Goal: Task Accomplishment & Management: Use online tool/utility

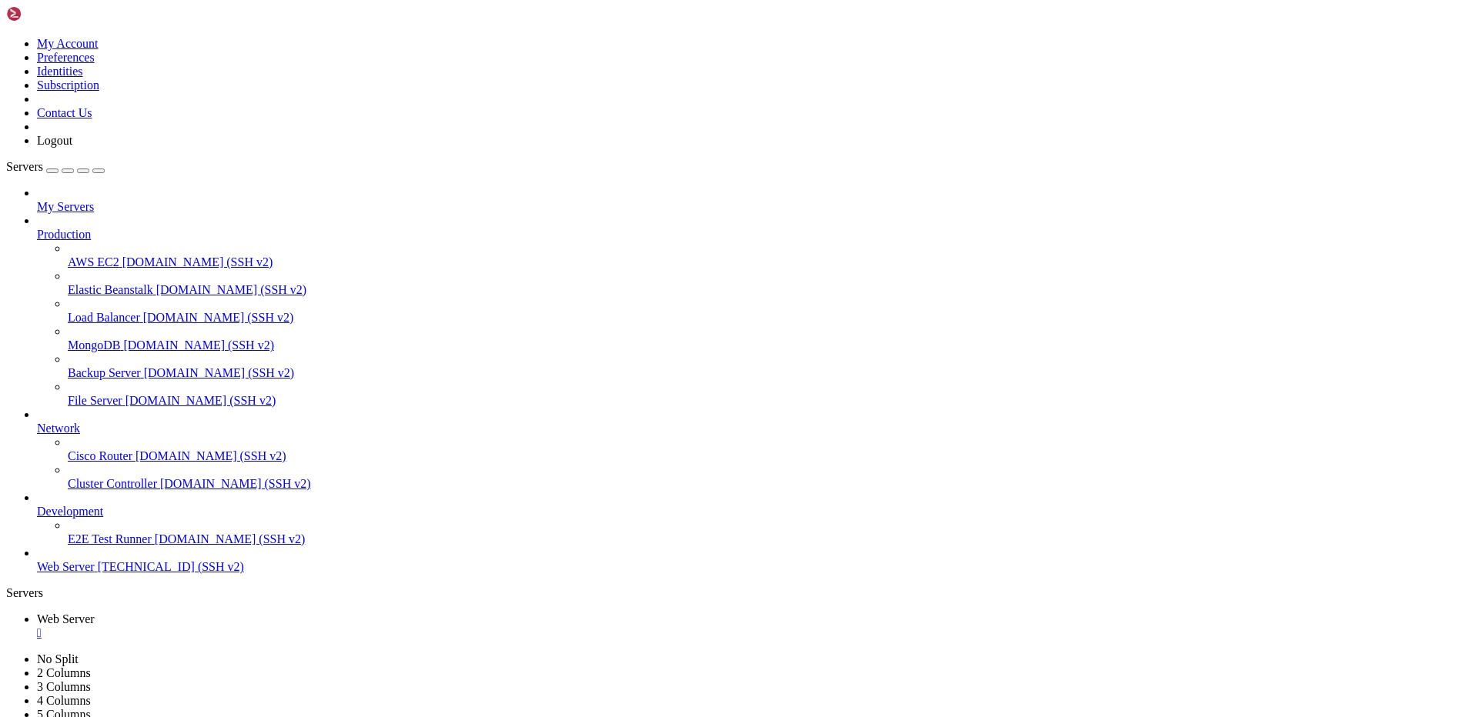
scroll to position [31, 0]
click at [95, 613] on span "Web Server" at bounding box center [66, 619] width 58 height 13
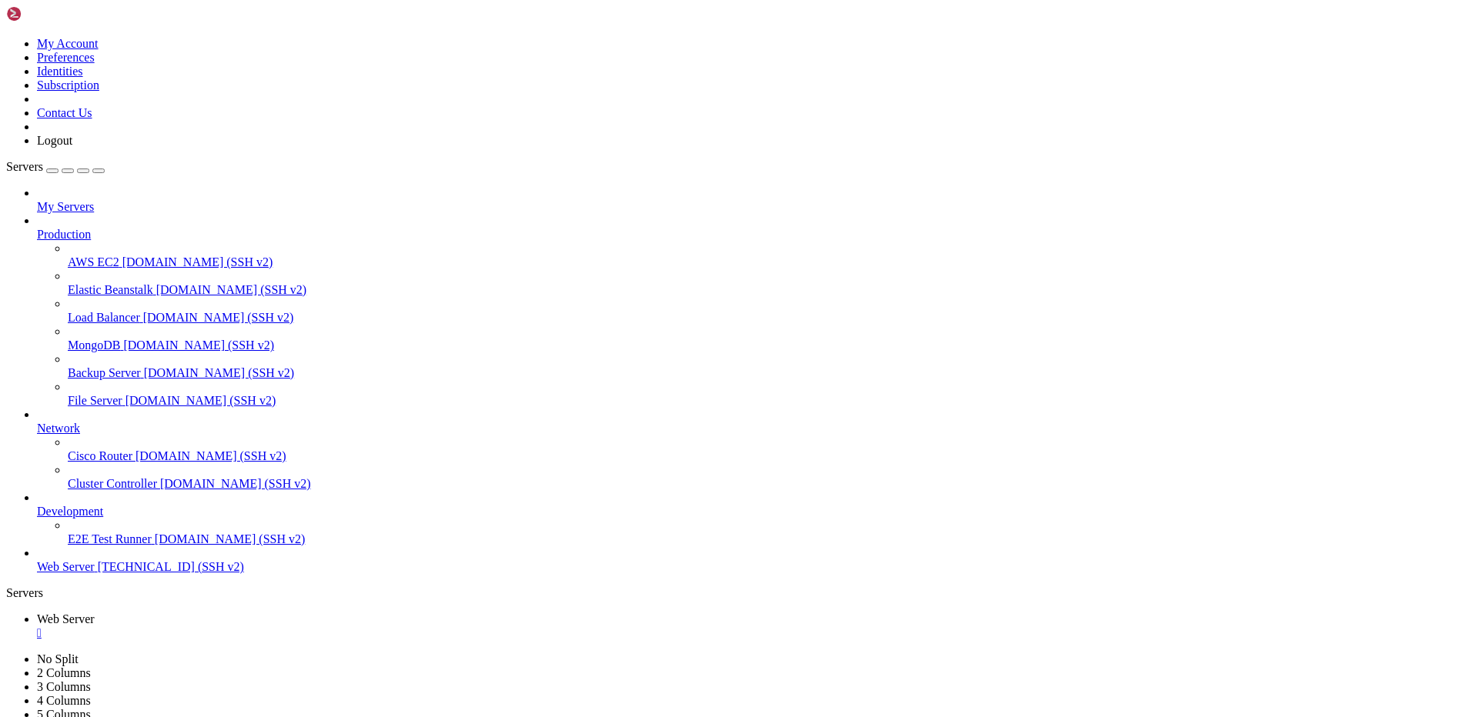
click at [95, 613] on span "Web Server" at bounding box center [66, 619] width 58 height 13
click at [293, 627] on div "" at bounding box center [751, 634] width 1429 height 14
click at [98, 573] on span "[TECHNICAL_ID] (SSH v2)" at bounding box center [171, 566] width 146 height 13
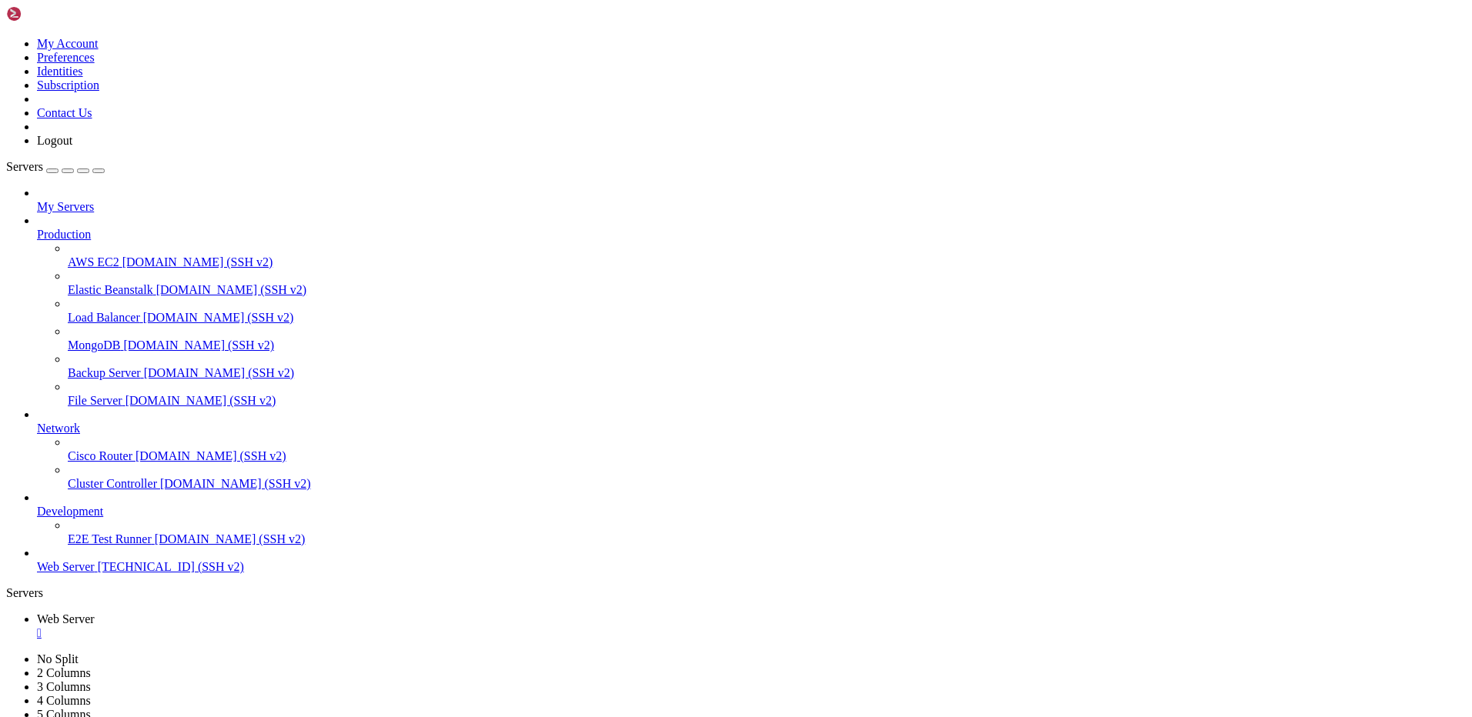
drag, startPoint x: 257, startPoint y: 961, endPoint x: 14, endPoint y: 916, distance: 247.3
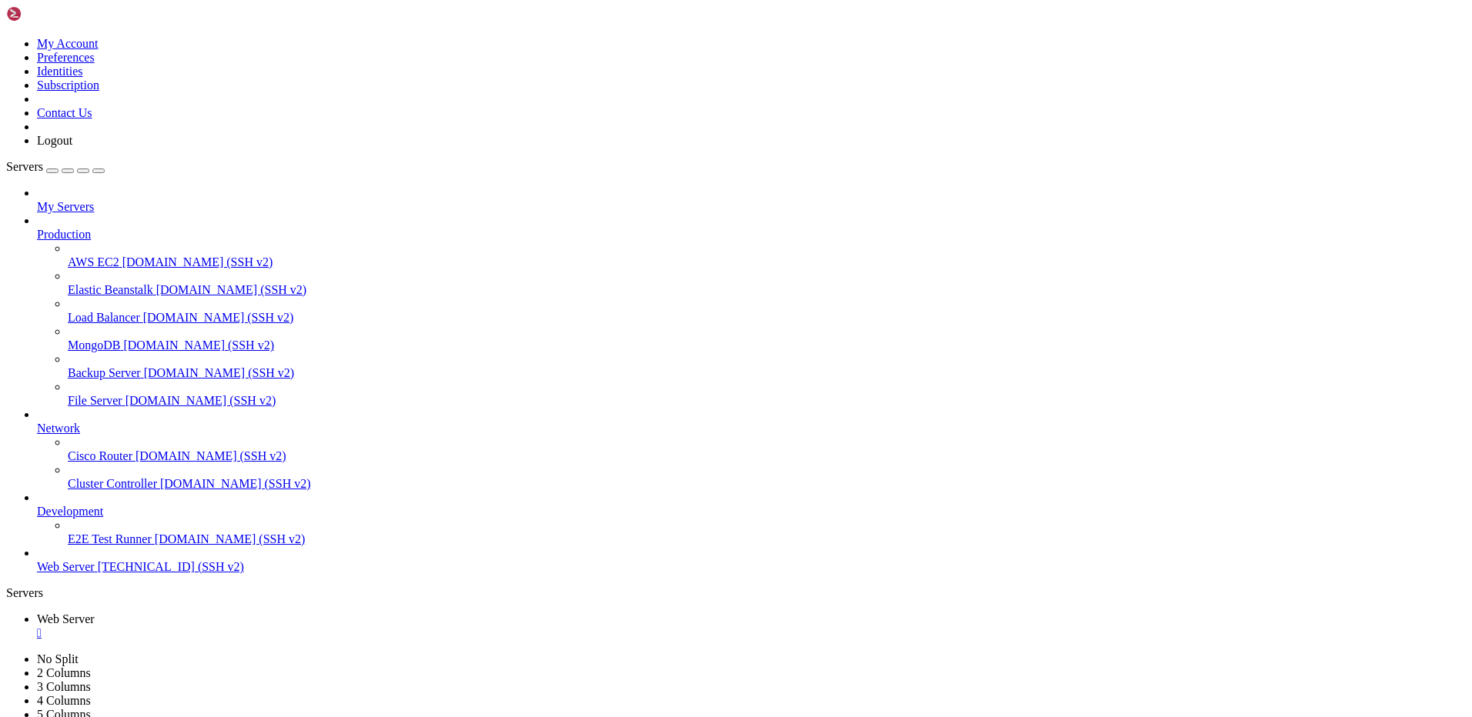
scroll to position [3464, 0]
drag, startPoint x: 148, startPoint y: 995, endPoint x: 289, endPoint y: 992, distance: 140.9
drag, startPoint x: 46, startPoint y: 991, endPoint x: 289, endPoint y: 990, distance: 243.2
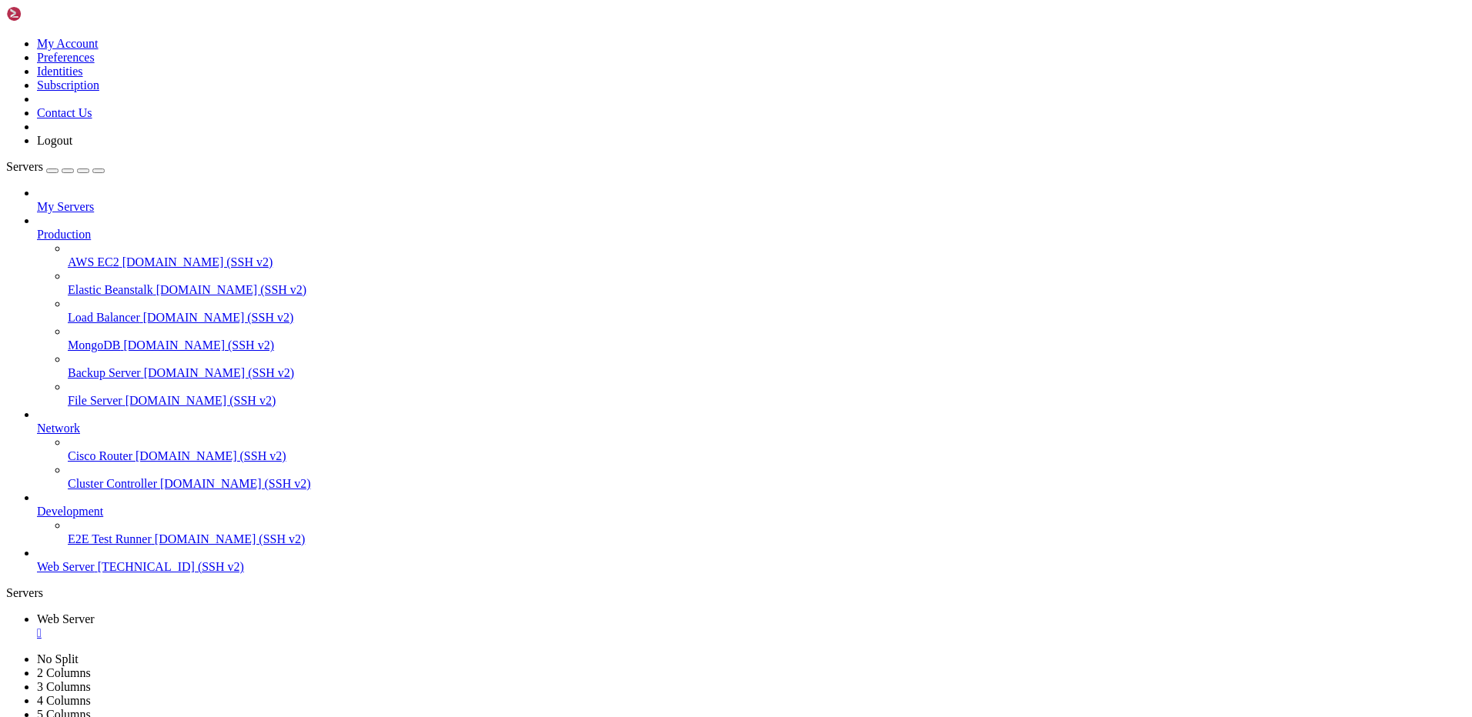
scroll to position [3633, 0]
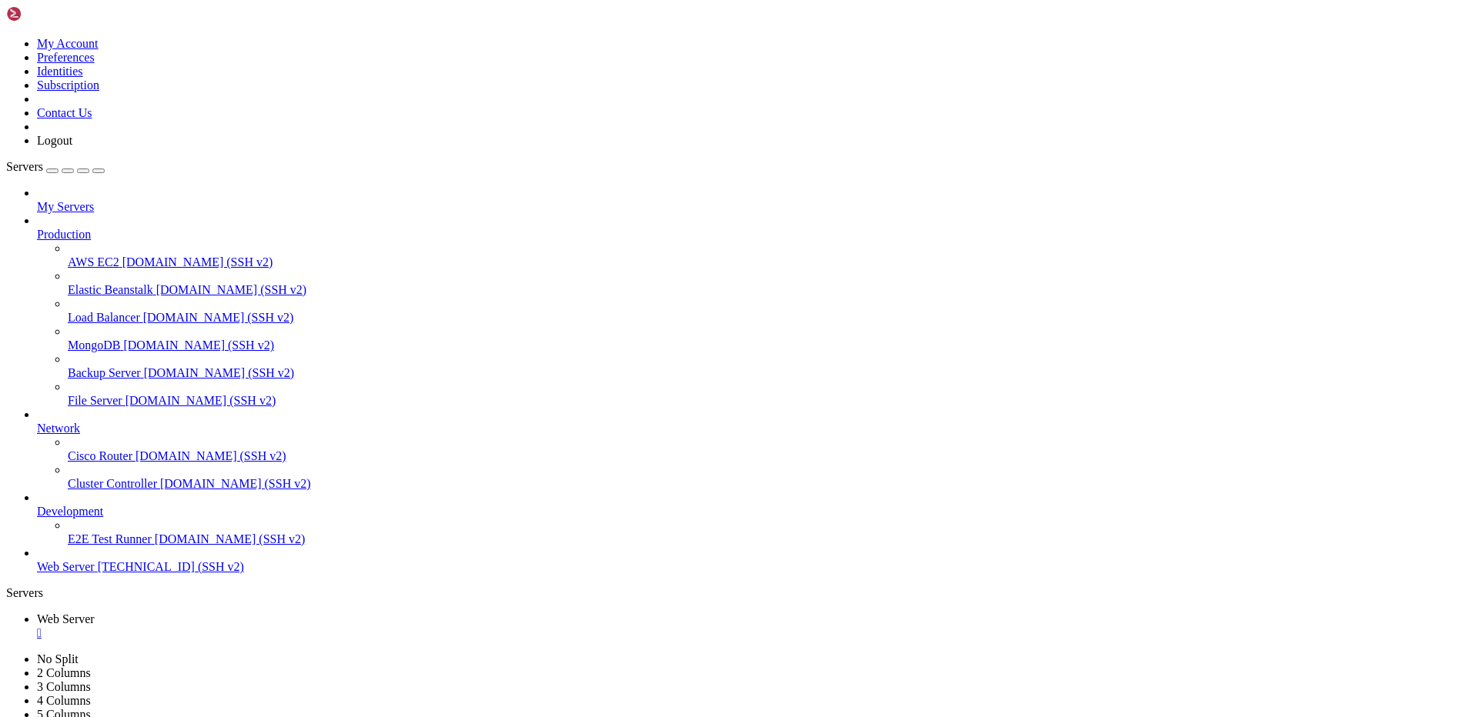
drag, startPoint x: 78, startPoint y: 1051, endPoint x: 15, endPoint y: 1041, distance: 64.0
drag, startPoint x: 410, startPoint y: 1394, endPoint x: 14, endPoint y: 951, distance: 594.1
copy div "rm cn.zone rm ru.zone rm by.zone rm ir.zone rm il.zone rm ua.zone rm ir.zone rm…"
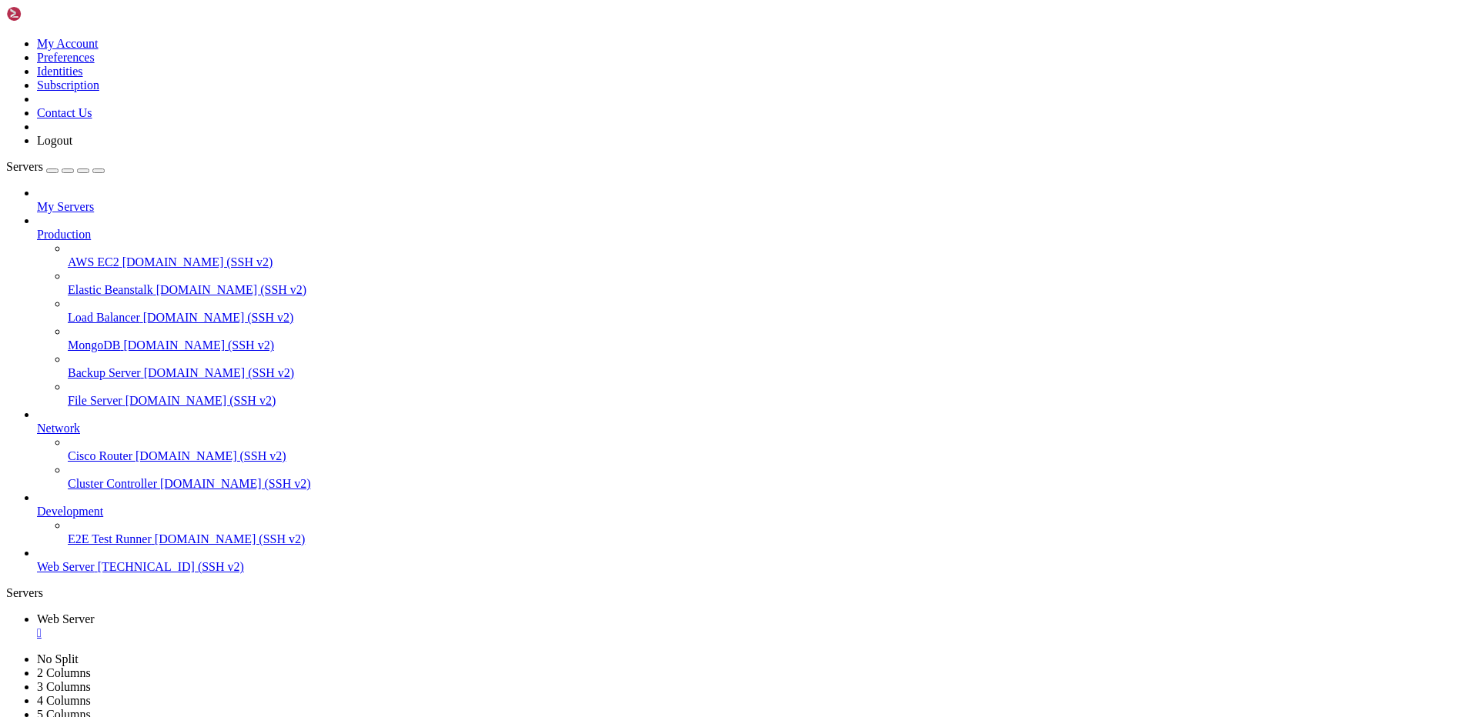
drag, startPoint x: 422, startPoint y: 1208, endPoint x: 12, endPoint y: 927, distance: 496.8
copy div "rm cn.zone rm ru.zone rm by.zone rm ir.zone rm il.zone rm ua.zone rm ir.zone rm…"
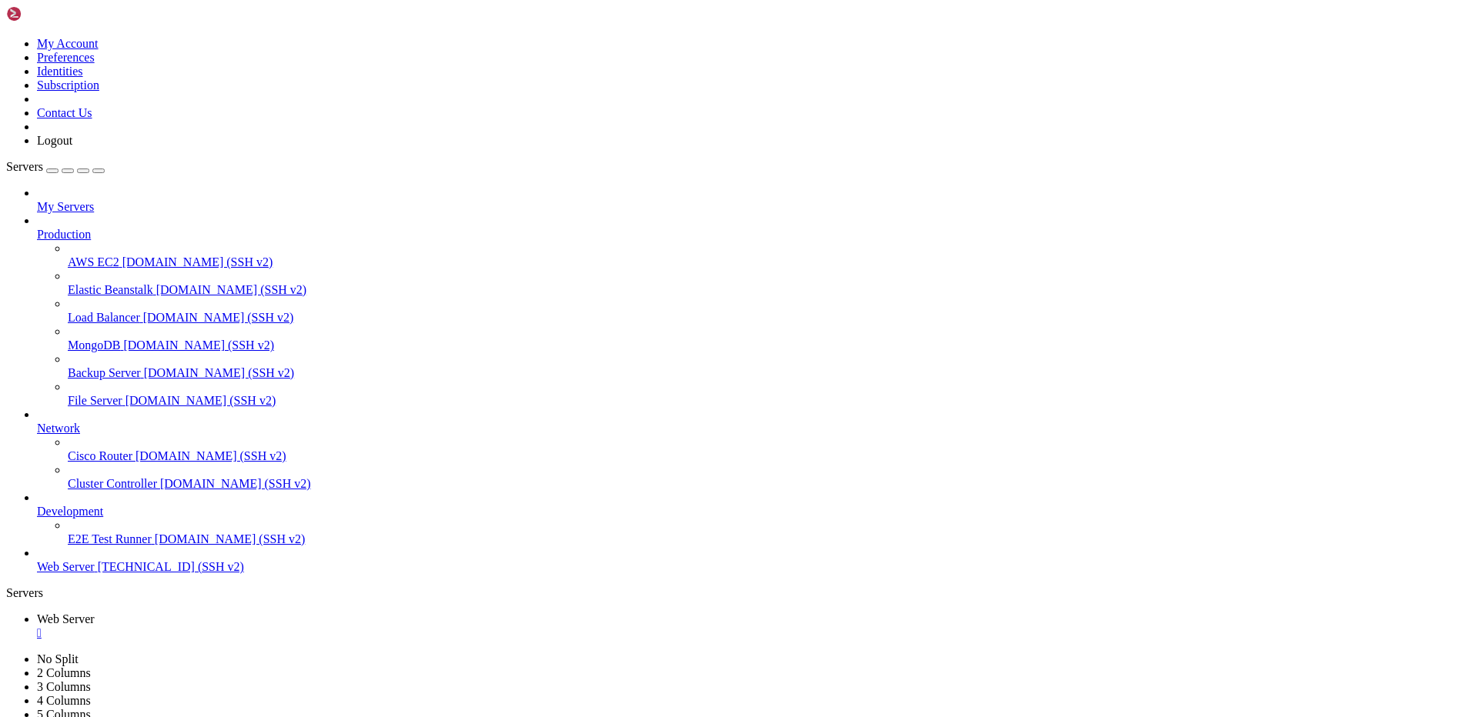
drag, startPoint x: 501, startPoint y: 1375, endPoint x: 147, endPoint y: 1384, distance: 354.2
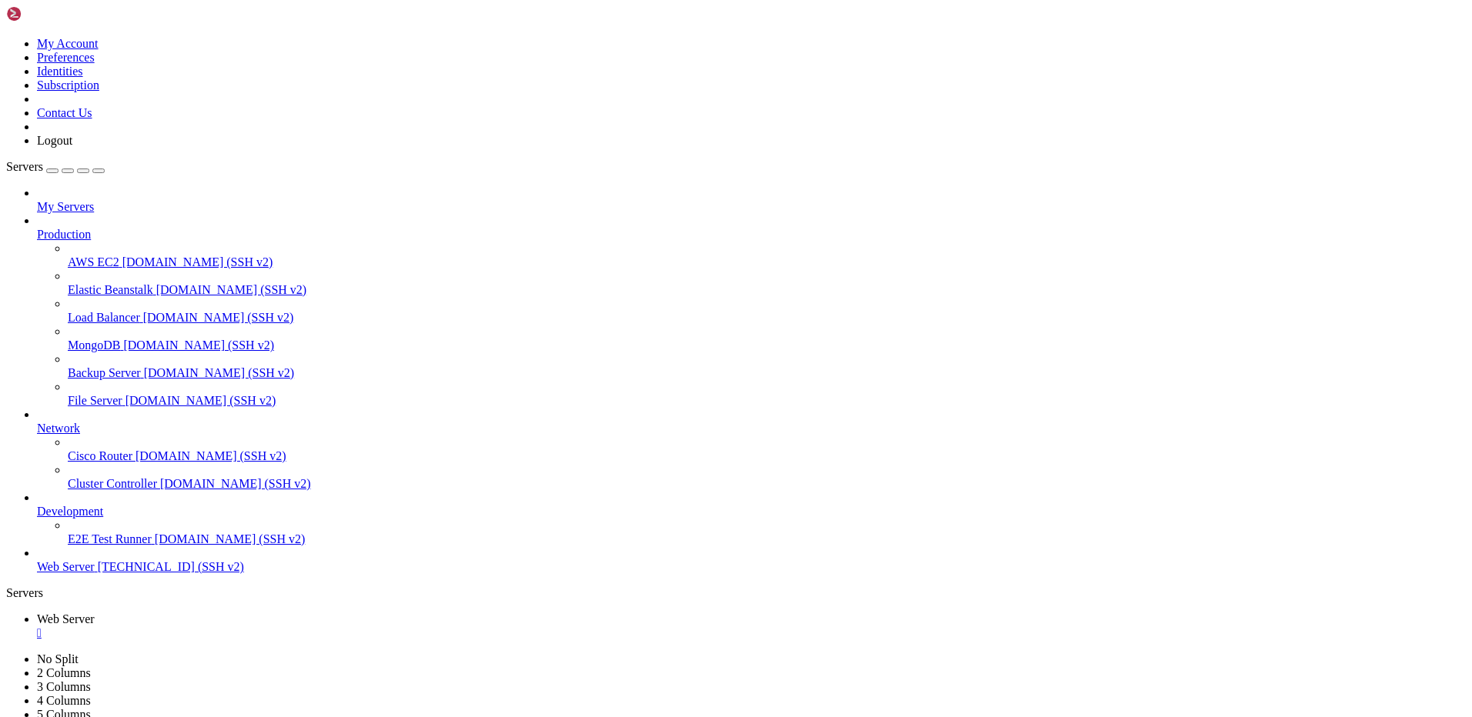
drag, startPoint x: 259, startPoint y: 1472, endPoint x: 14, endPoint y: 1460, distance: 245.8
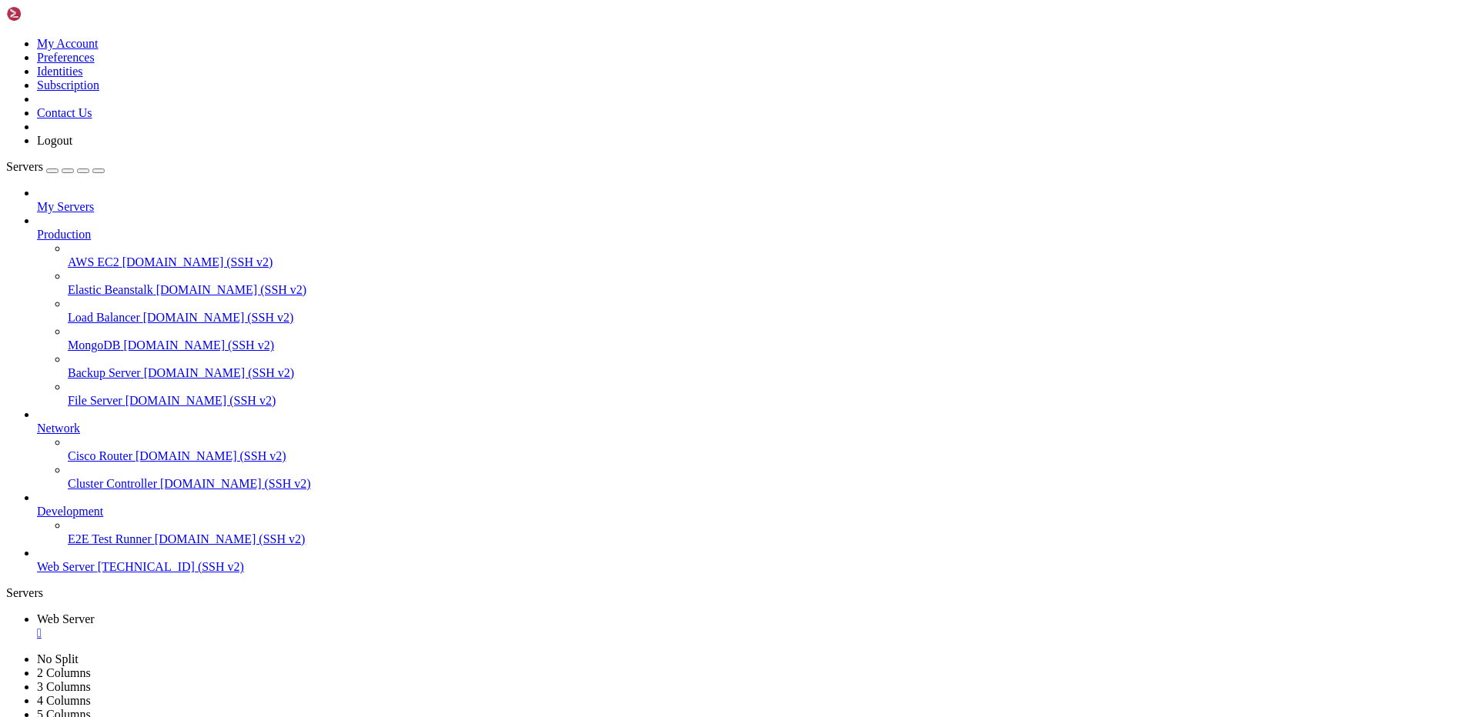
drag, startPoint x: 422, startPoint y: 1255, endPoint x: 13, endPoint y: 1243, distance: 408.9
drag, startPoint x: 500, startPoint y: 1409, endPoint x: 12, endPoint y: 1115, distance: 570.1
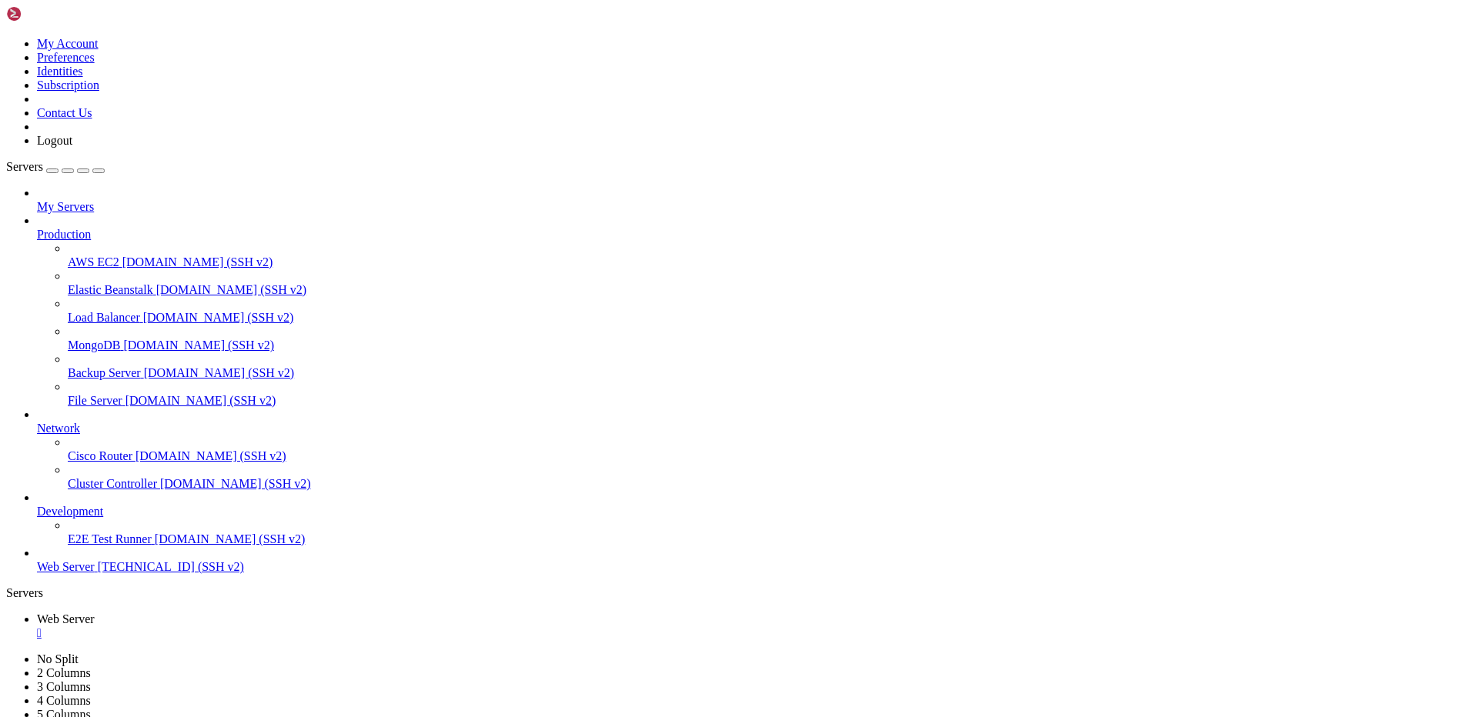
scroll to position [617228, 0]
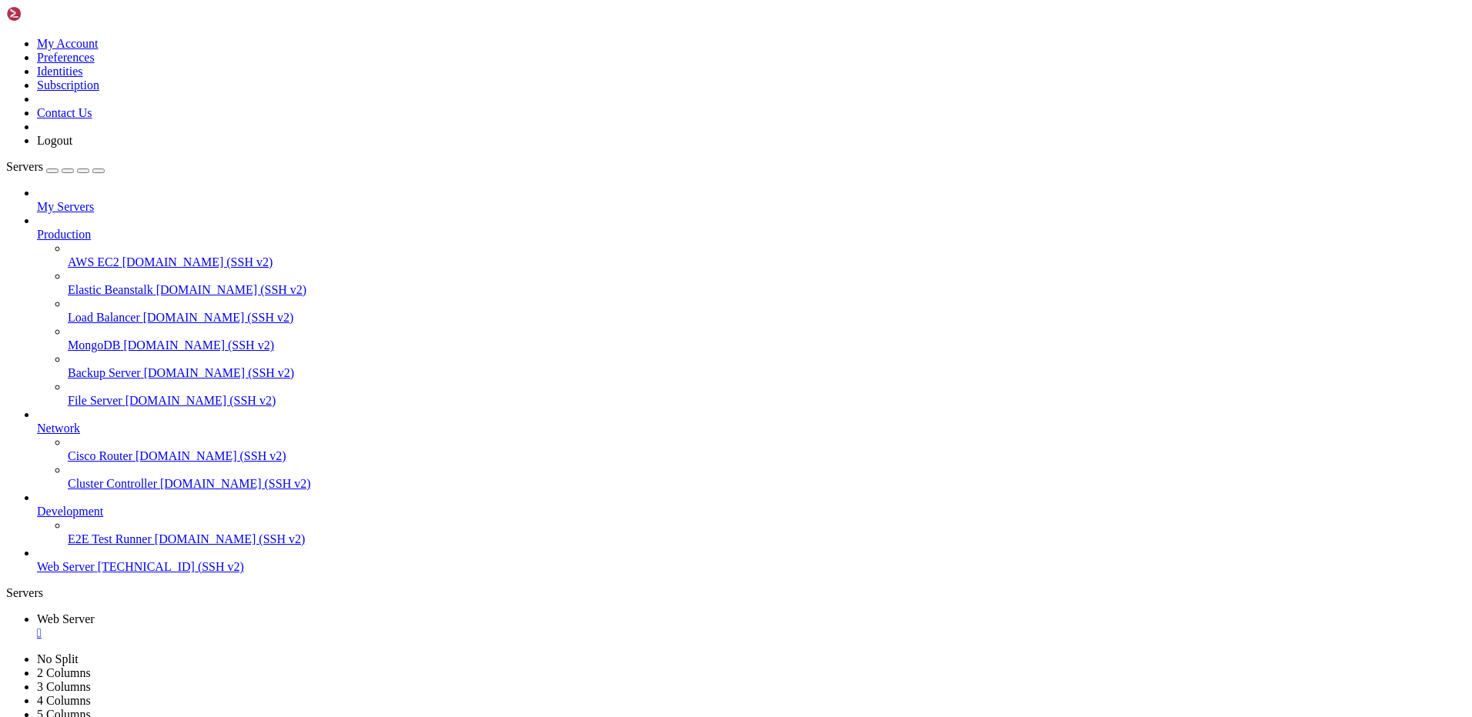
drag, startPoint x: 378, startPoint y: 1208, endPoint x: 2, endPoint y: 900, distance: 486.7
copy div "#IPv4 -A INPUT -p tcp -m set --match-set china src -j DROP -A INPUT -p tcp -m s…"
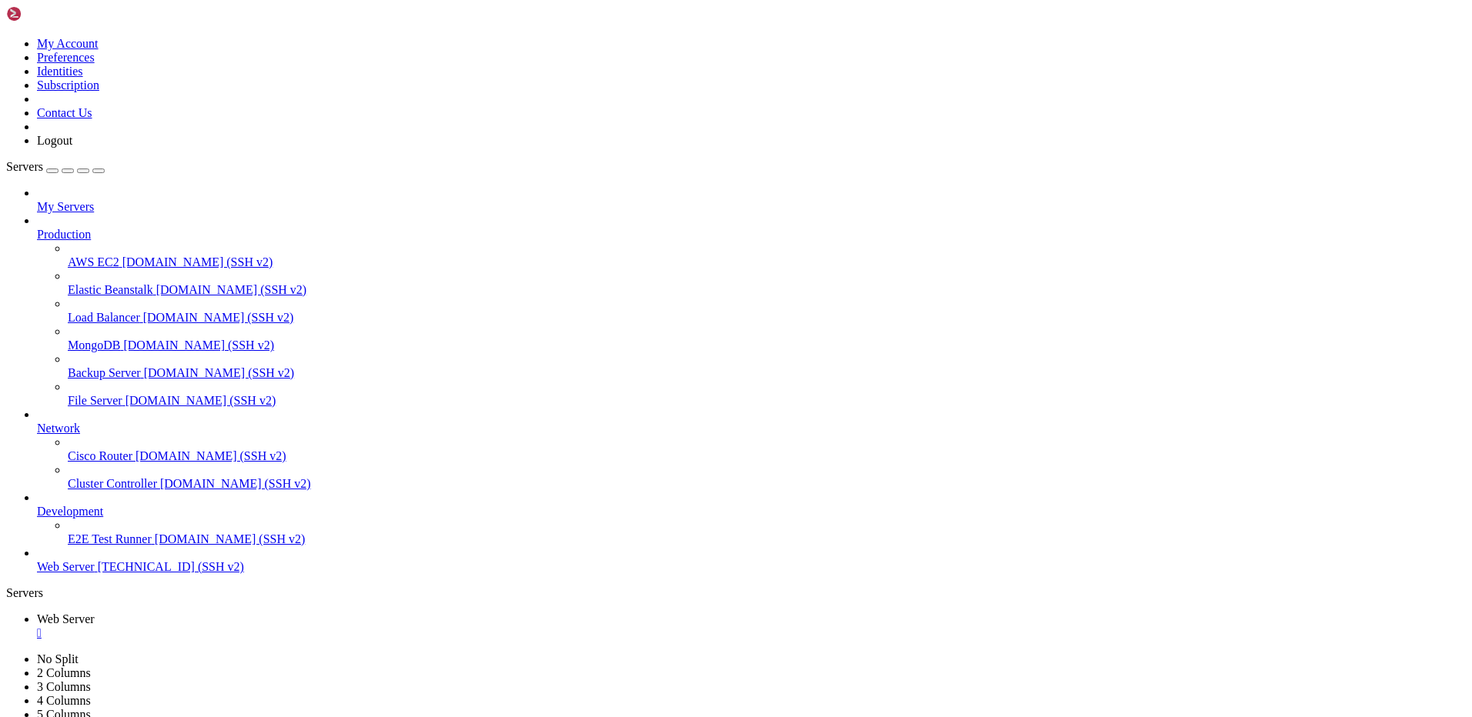
scroll to position [618644, 0]
drag, startPoint x: 10, startPoint y: 1453, endPoint x: 24, endPoint y: 1454, distance: 13.9
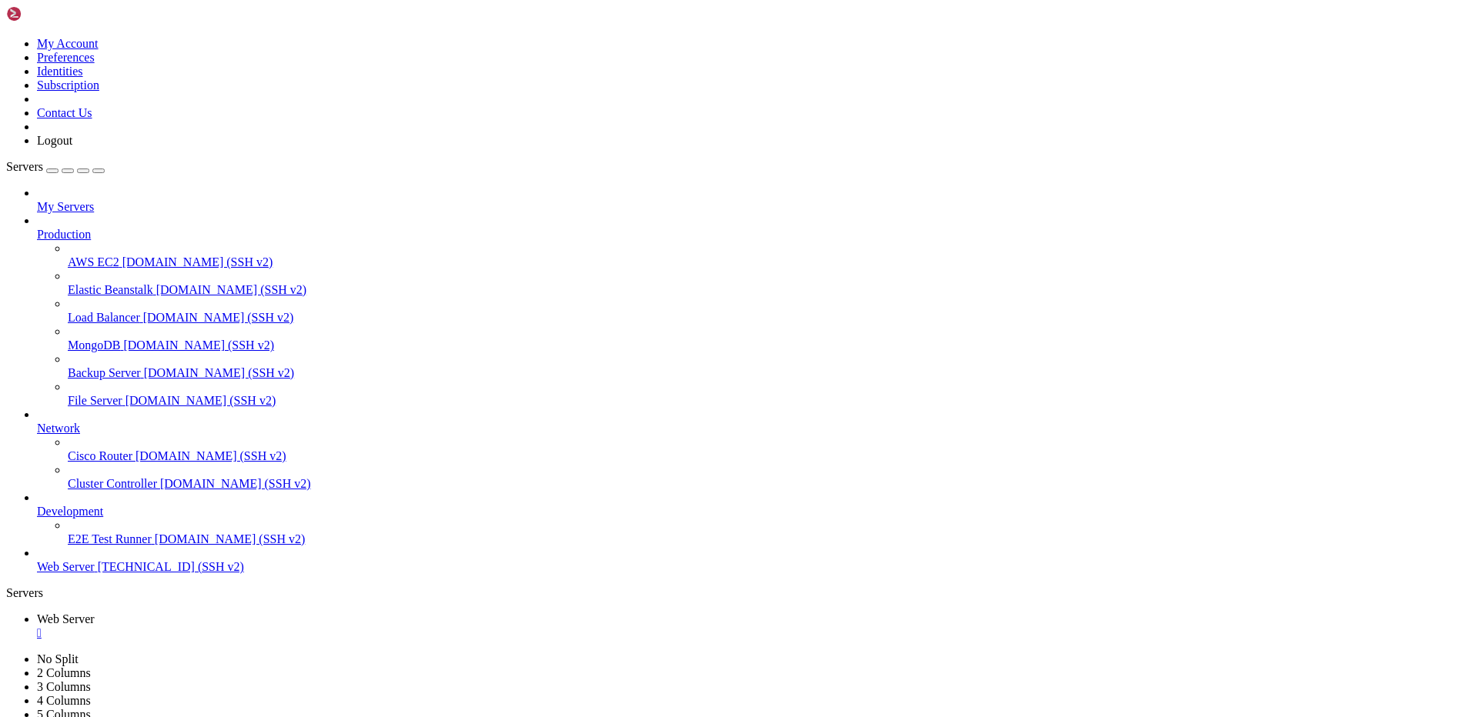
drag, startPoint x: 12, startPoint y: 1453, endPoint x: 235, endPoint y: 1450, distance: 222.5
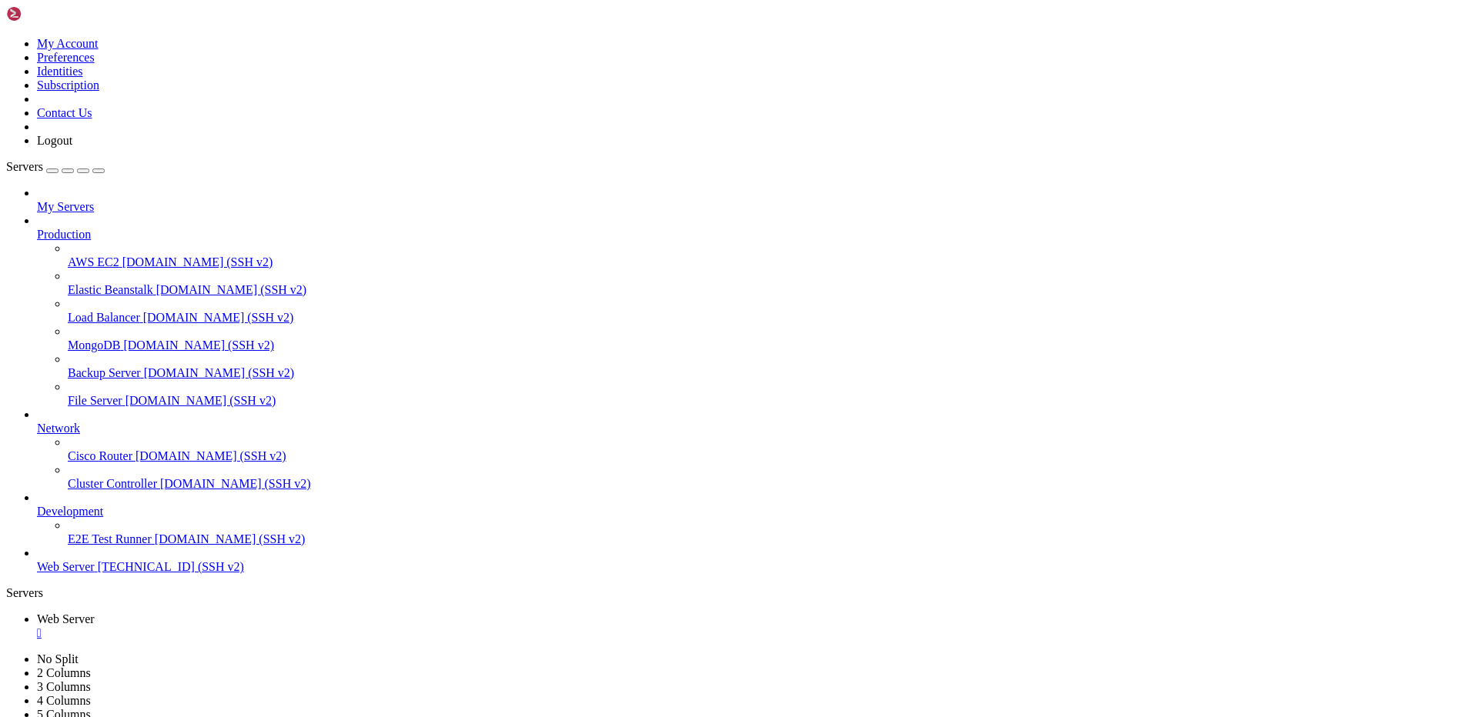
scroll to position [619660, 0]
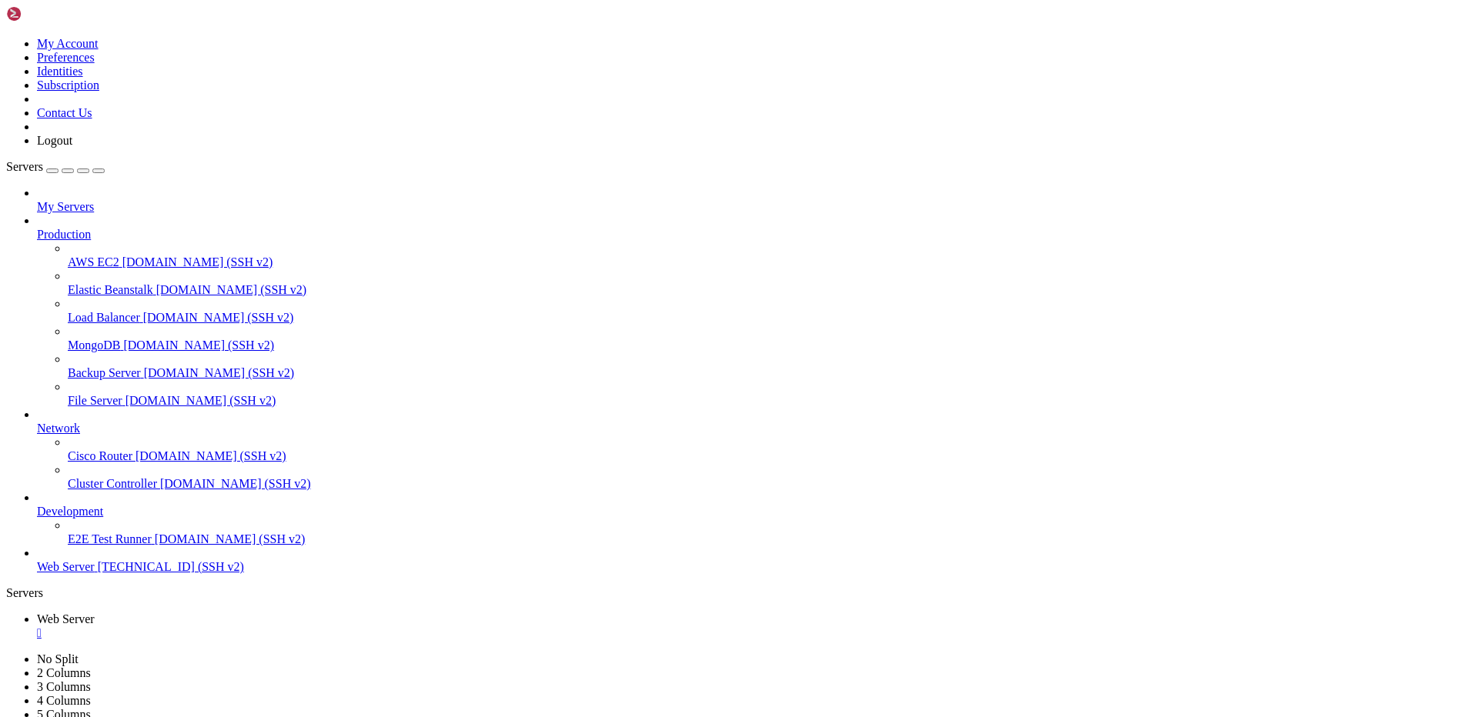
drag, startPoint x: 12, startPoint y: 897, endPoint x: 523, endPoint y: 1469, distance: 767.5
drag, startPoint x: 185, startPoint y: 1203, endPoint x: 14, endPoint y: 902, distance: 346.5
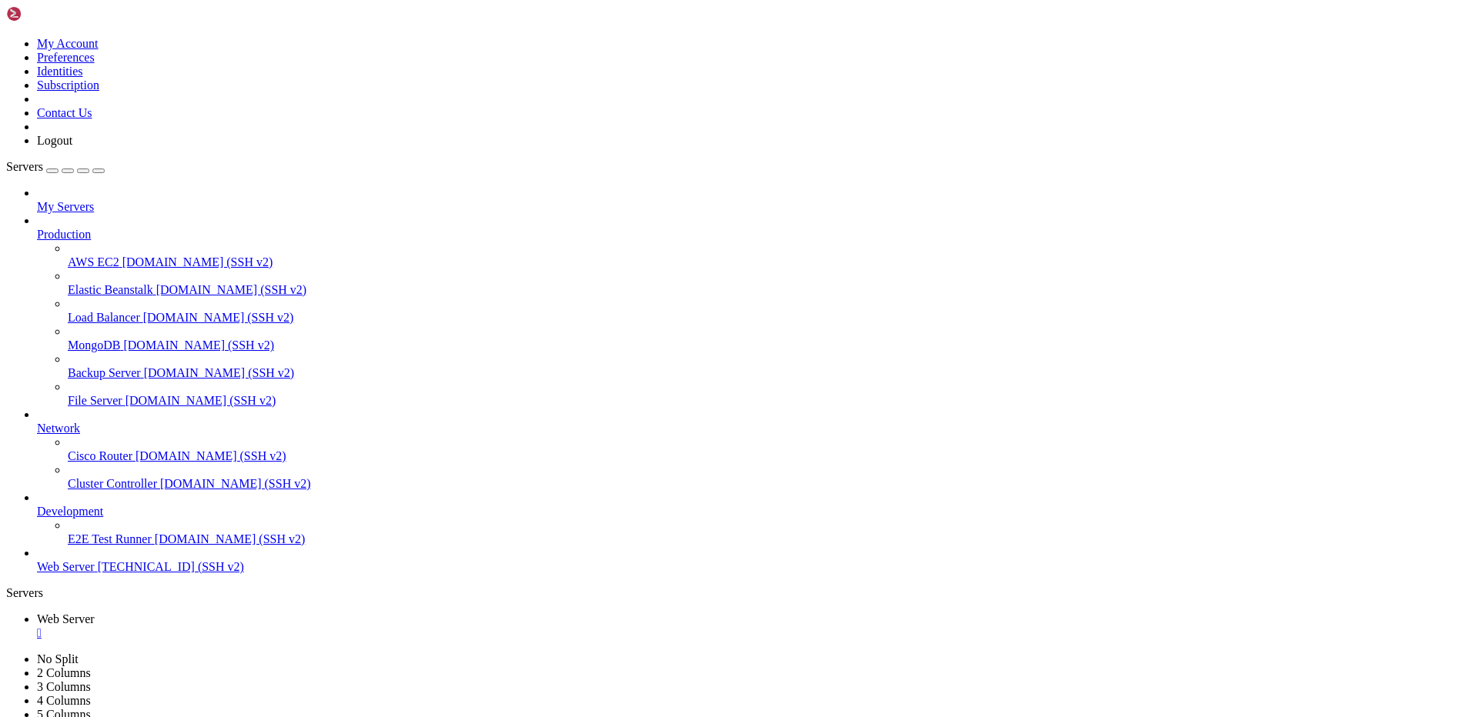
drag, startPoint x: 106, startPoint y: 1235, endPoint x: 12, endPoint y: 950, distance: 299.9
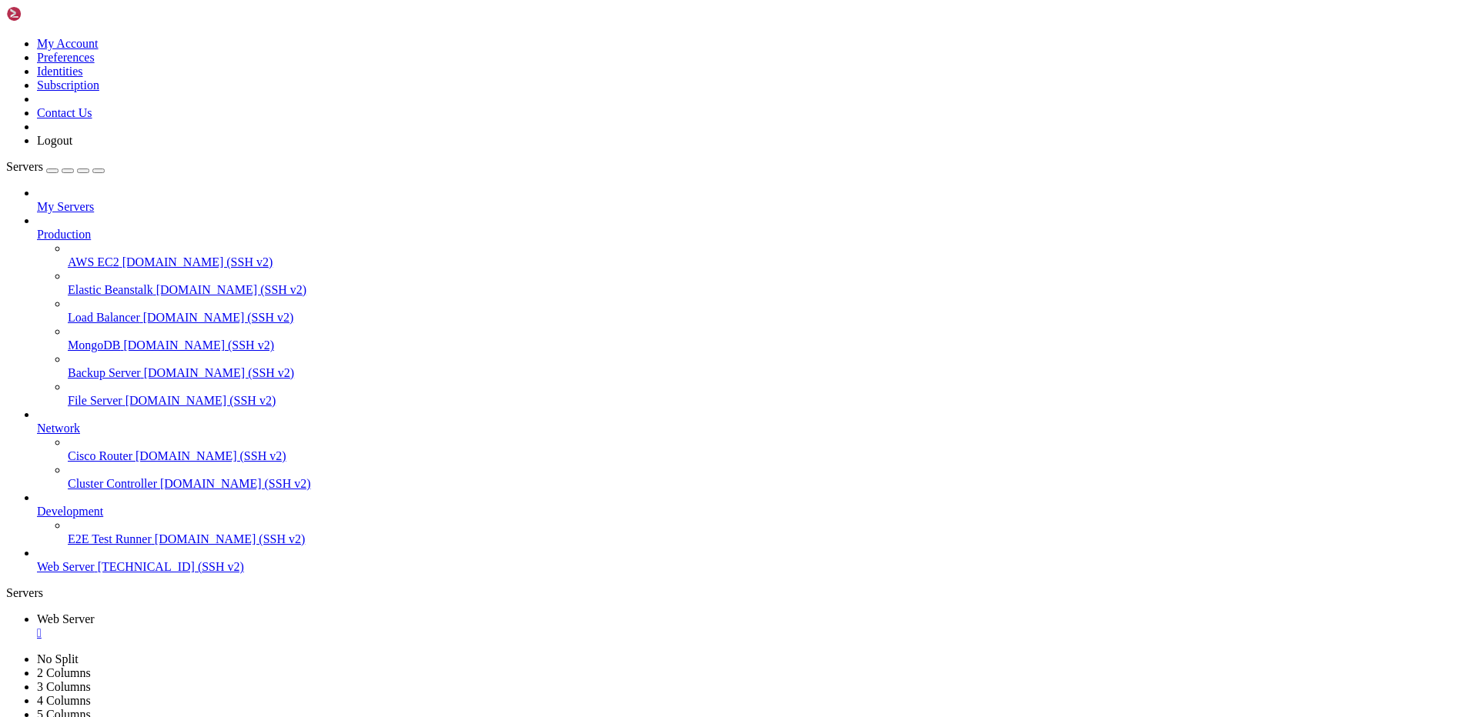
drag, startPoint x: 502, startPoint y: 1194, endPoint x: 66, endPoint y: 904, distance: 523.4
drag, startPoint x: 542, startPoint y: 1408, endPoint x: 12, endPoint y: 1101, distance: 611.8
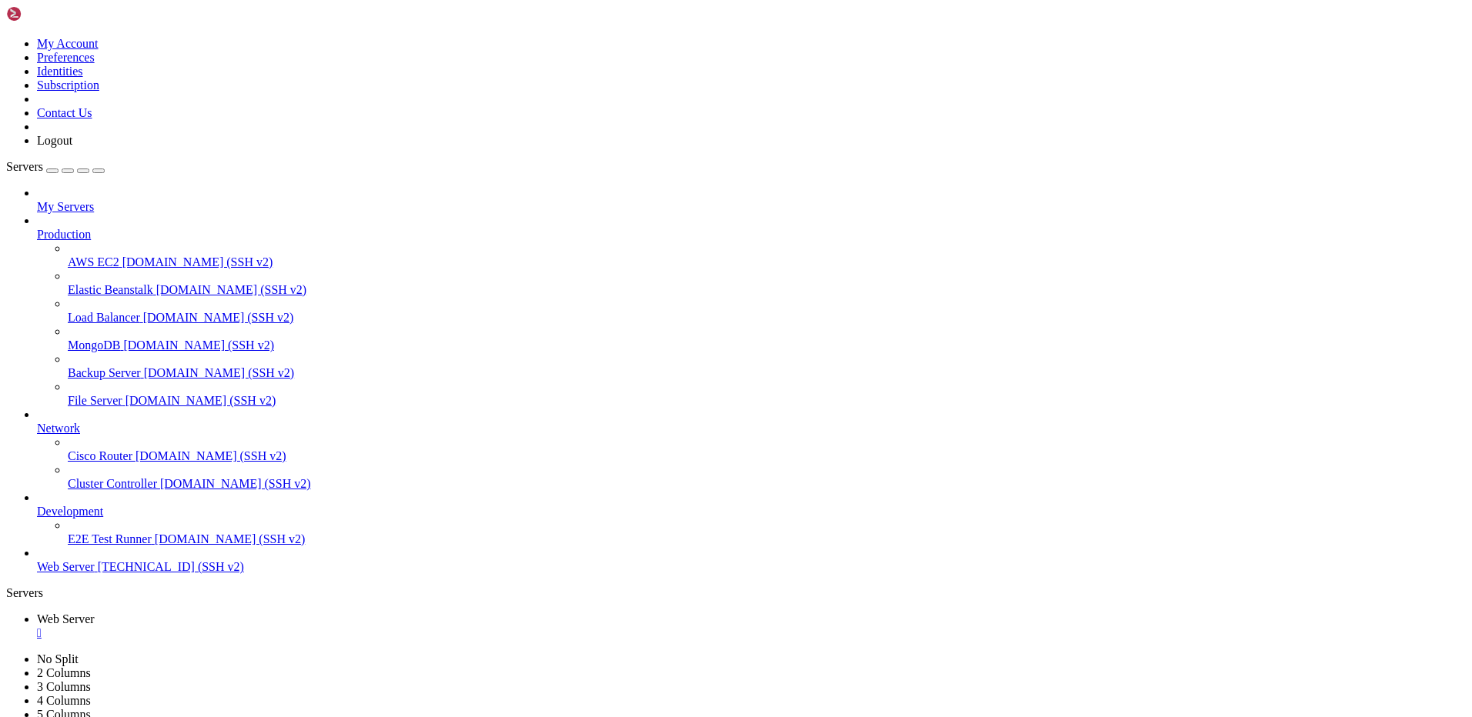
drag, startPoint x: 259, startPoint y: 1206, endPoint x: 12, endPoint y: 1207, distance: 247.1
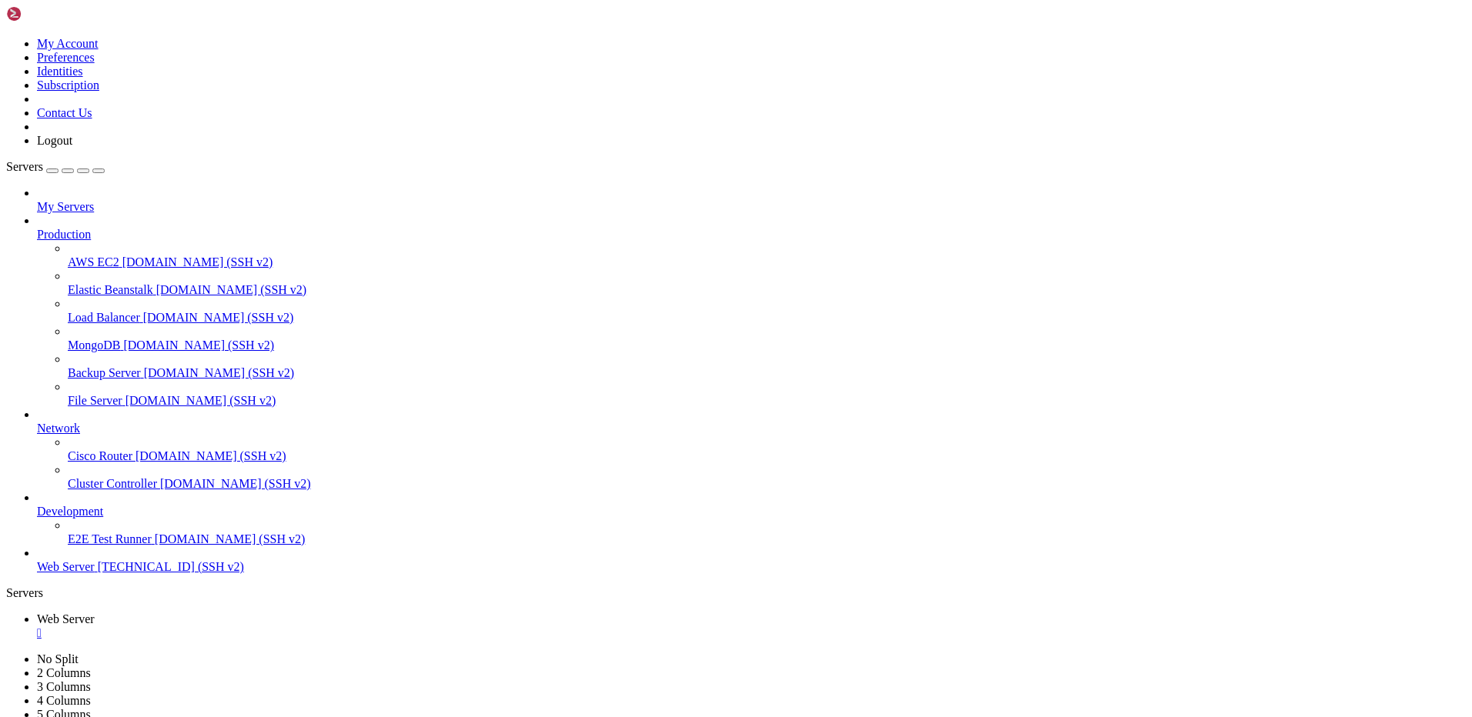
drag, startPoint x: 522, startPoint y: 975, endPoint x: 456, endPoint y: 982, distance: 66.6
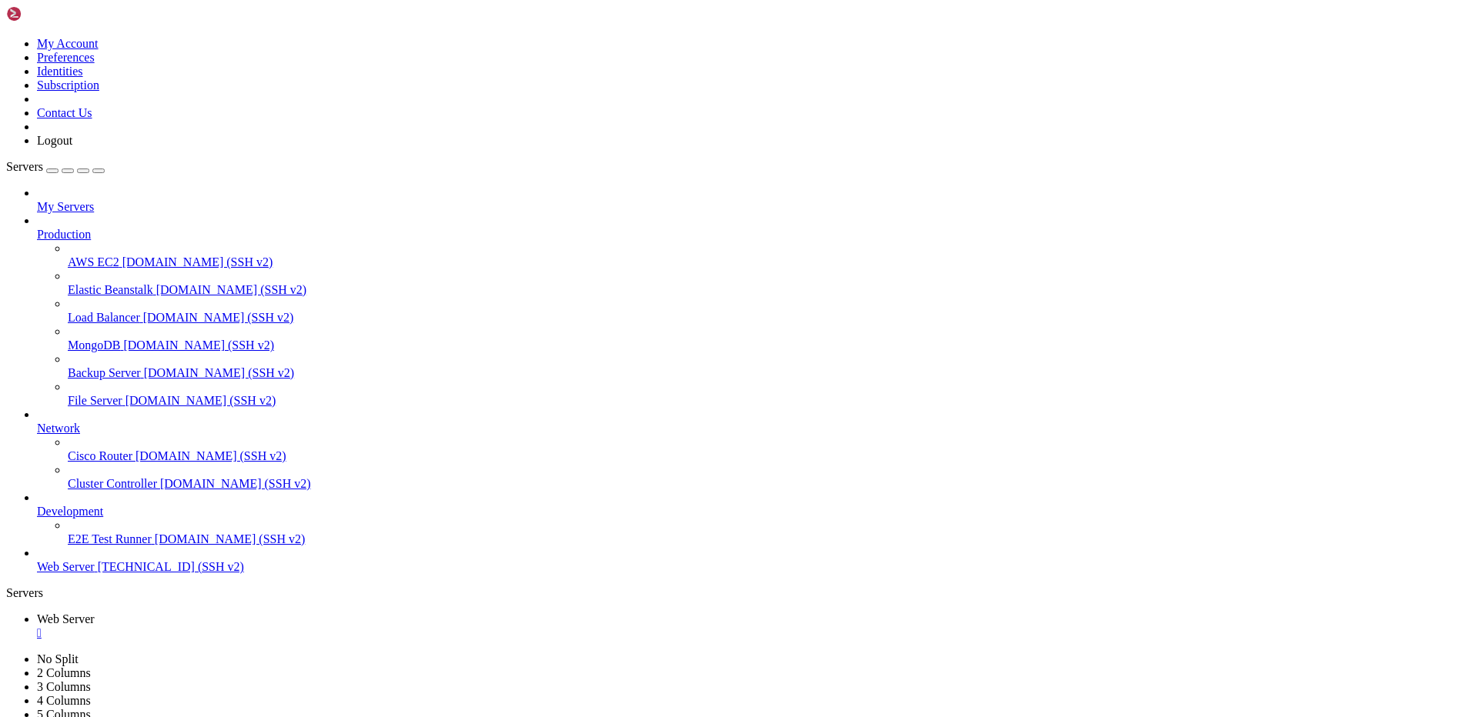
drag, startPoint x: 260, startPoint y: 1468, endPoint x: 12, endPoint y: 1470, distance: 248.6
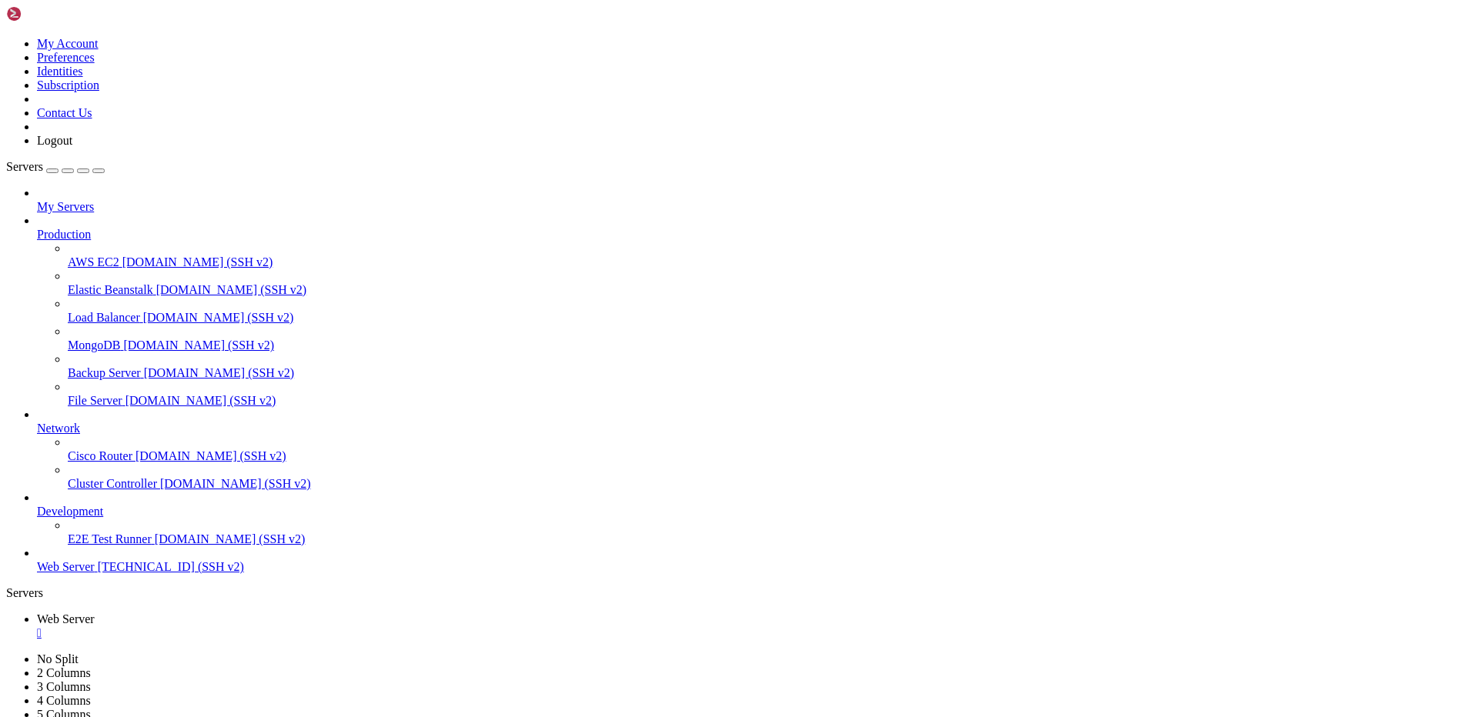
drag, startPoint x: 271, startPoint y: 915, endPoint x: 273, endPoint y: 891, distance: 24.0
drag, startPoint x: 13, startPoint y: 1330, endPoint x: 558, endPoint y: 1326, distance: 545.0
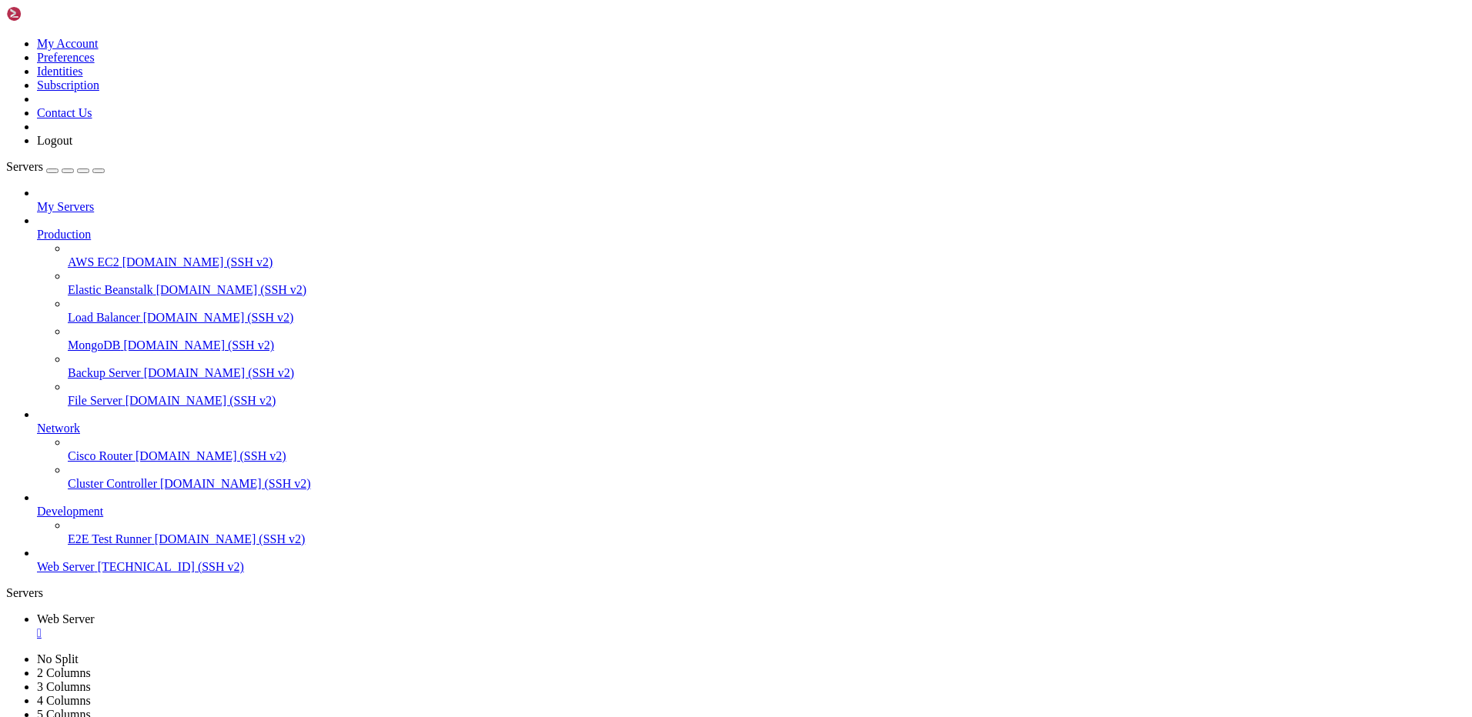
drag, startPoint x: 565, startPoint y: 1330, endPoint x: 12, endPoint y: 1329, distance: 552.6
copy x-row "ipset v7.19: Syntax error: cannot parse 2804:95ac::: resolving to IPv4 address …"
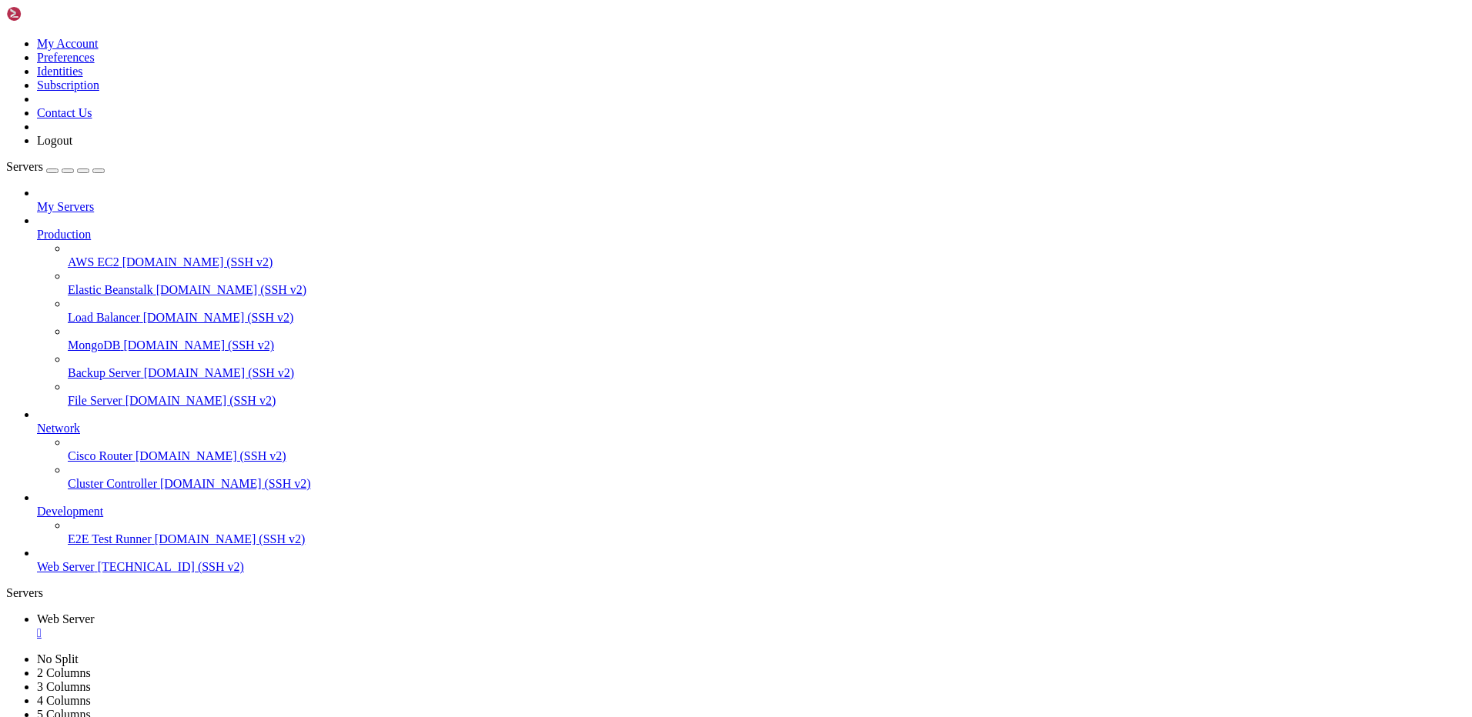
scroll to position [1436191, 0]
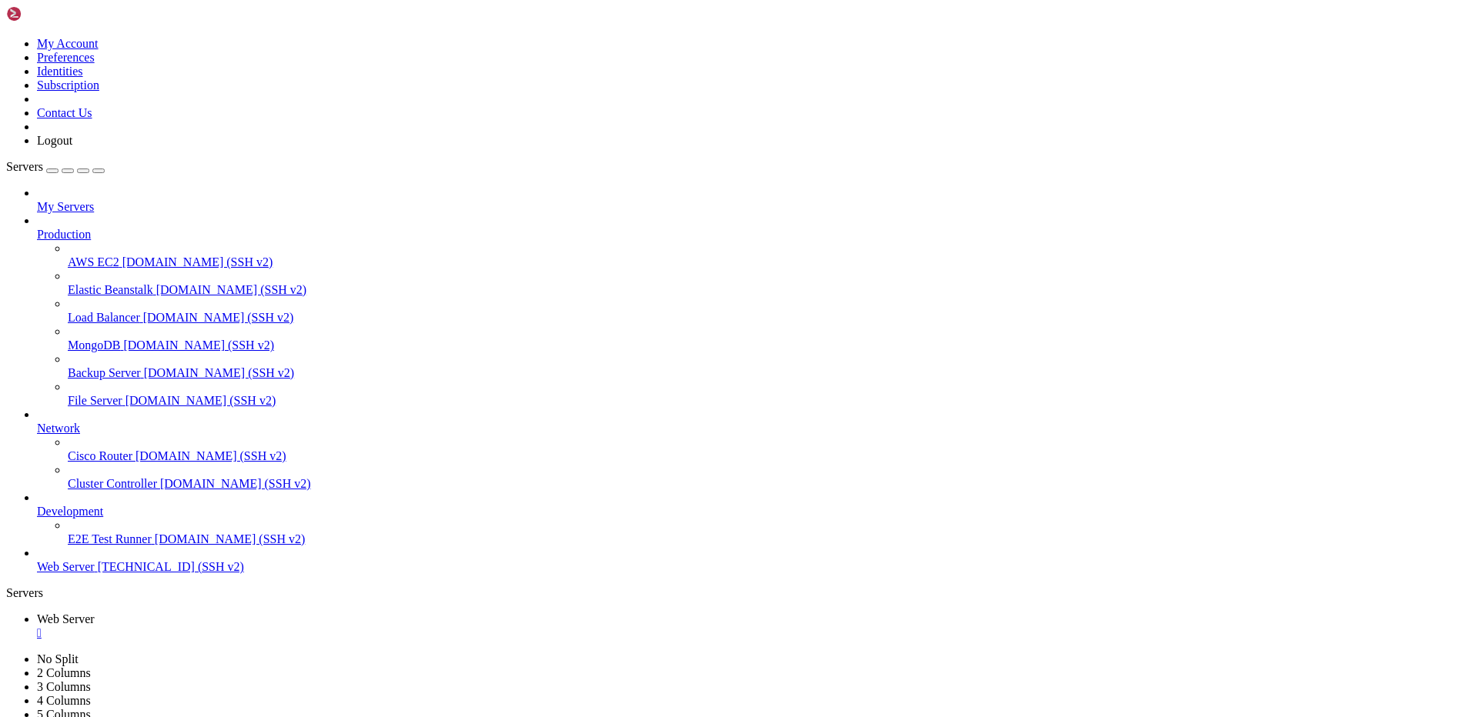
scroll to position [1437038, 0]
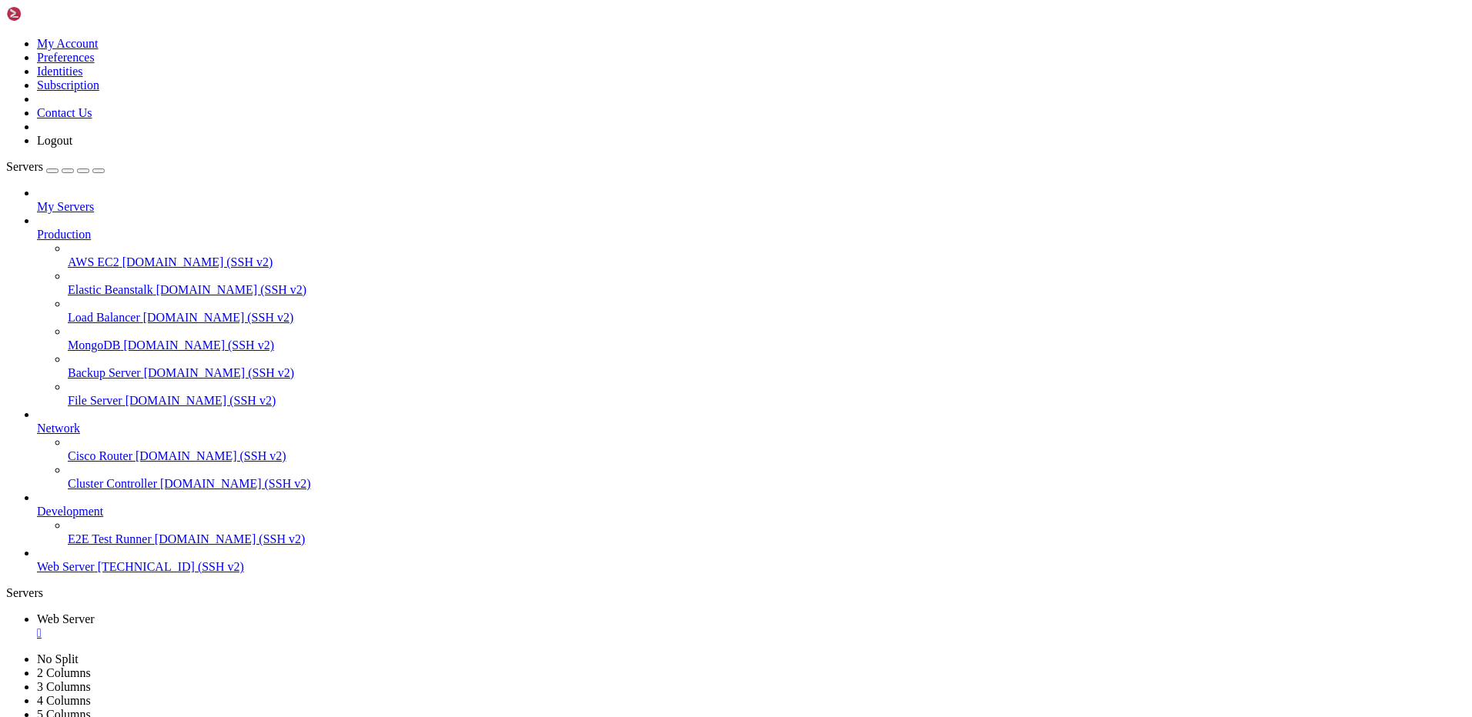
drag, startPoint x: 77, startPoint y: 1489, endPoint x: 198, endPoint y: 1485, distance: 120.9
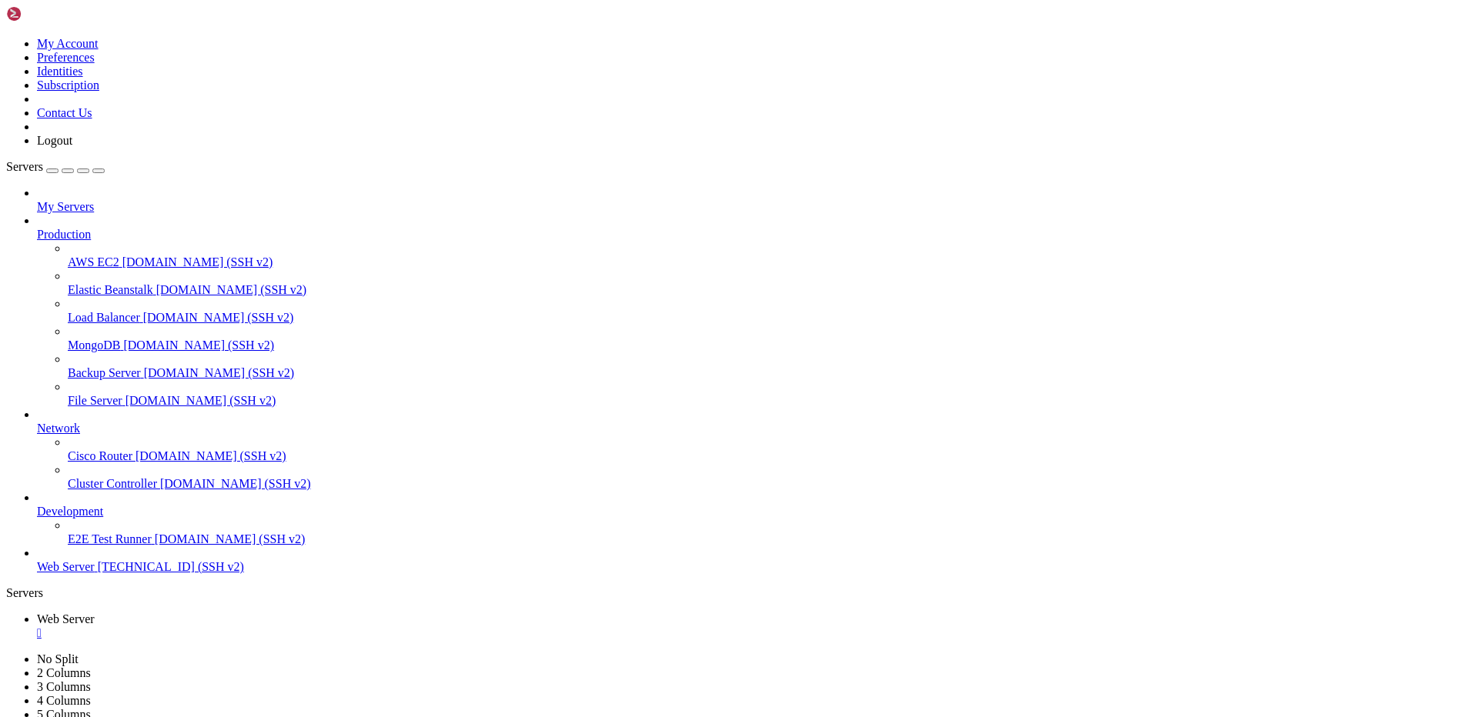
drag, startPoint x: 77, startPoint y: 1486, endPoint x: 197, endPoint y: 1486, distance: 120.1
copy span "/etc/iptables/ipset"
drag, startPoint x: 255, startPoint y: 1469, endPoint x: 286, endPoint y: 1469, distance: 30.8
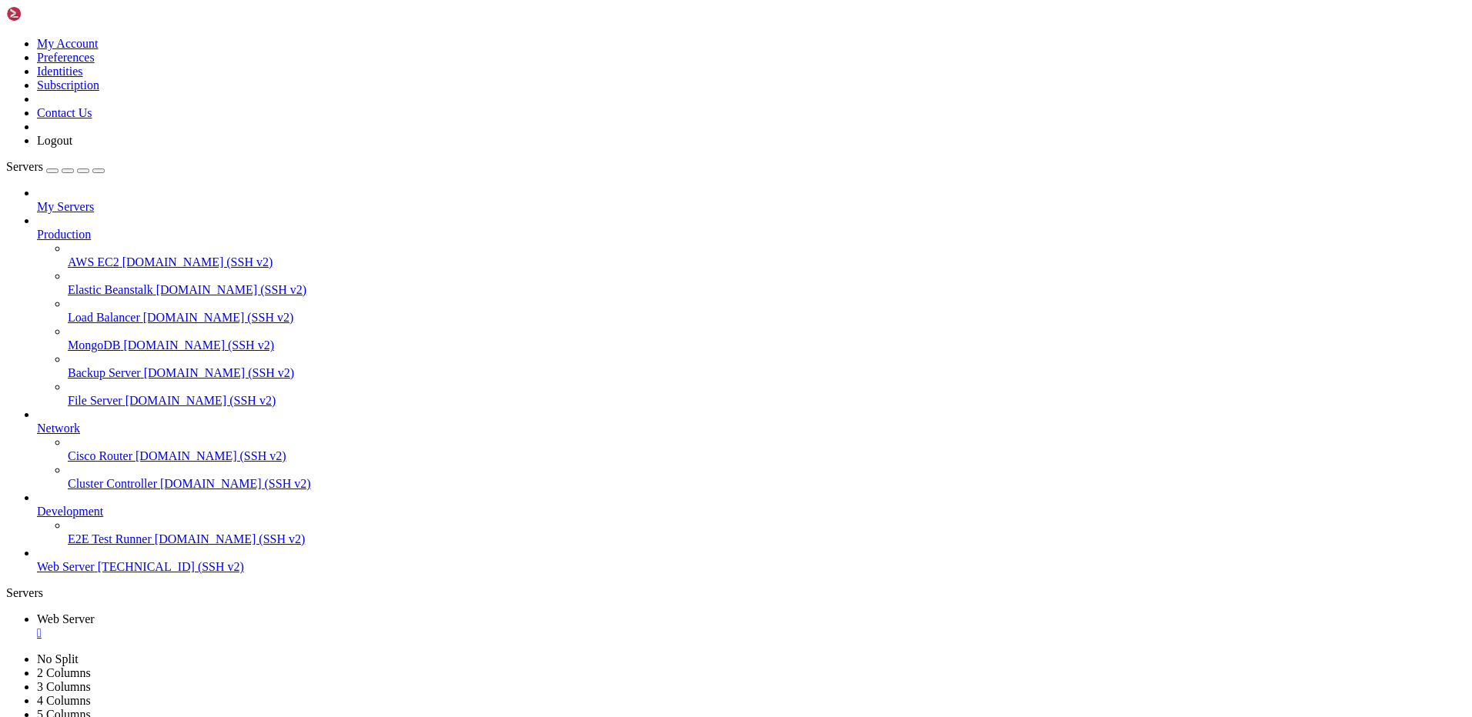
drag, startPoint x: 252, startPoint y: 1467, endPoint x: 333, endPoint y: 1469, distance: 80.9
copy x-row "block_ipv4.sh"
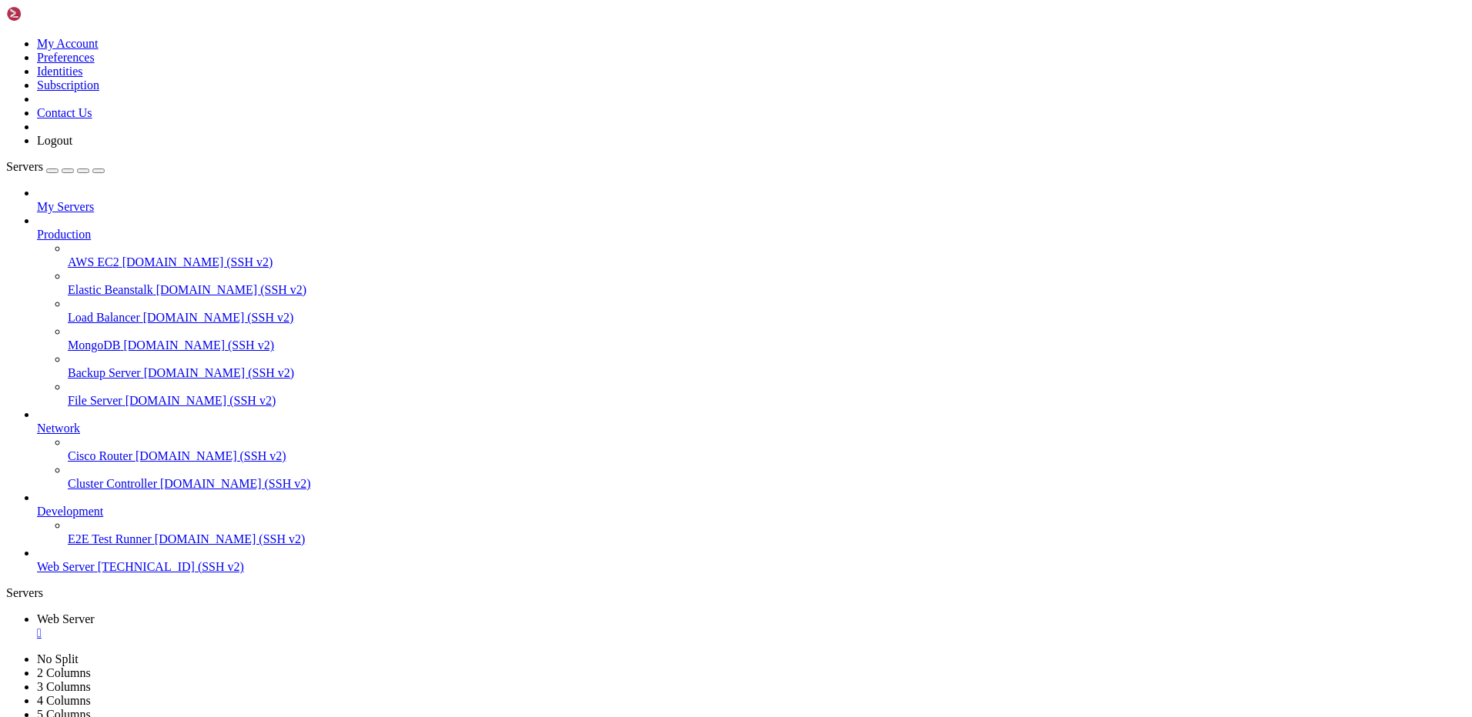
drag, startPoint x: 635, startPoint y: 1169, endPoint x: 610, endPoint y: 1170, distance: 25.4
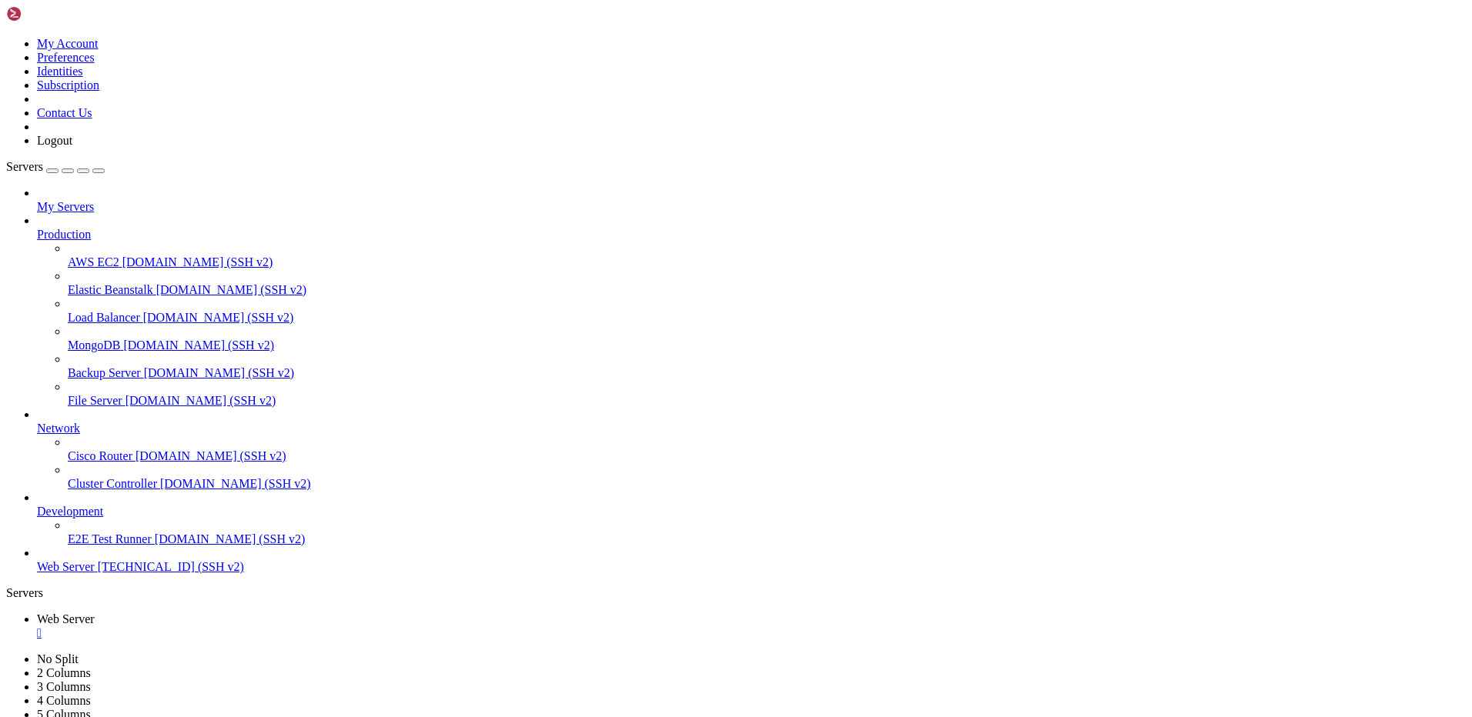
drag, startPoint x: 159, startPoint y: 1053, endPoint x: 13, endPoint y: 933, distance: 189.2
drag, startPoint x: 296, startPoint y: 983, endPoint x: 73, endPoint y: 958, distance: 224.6
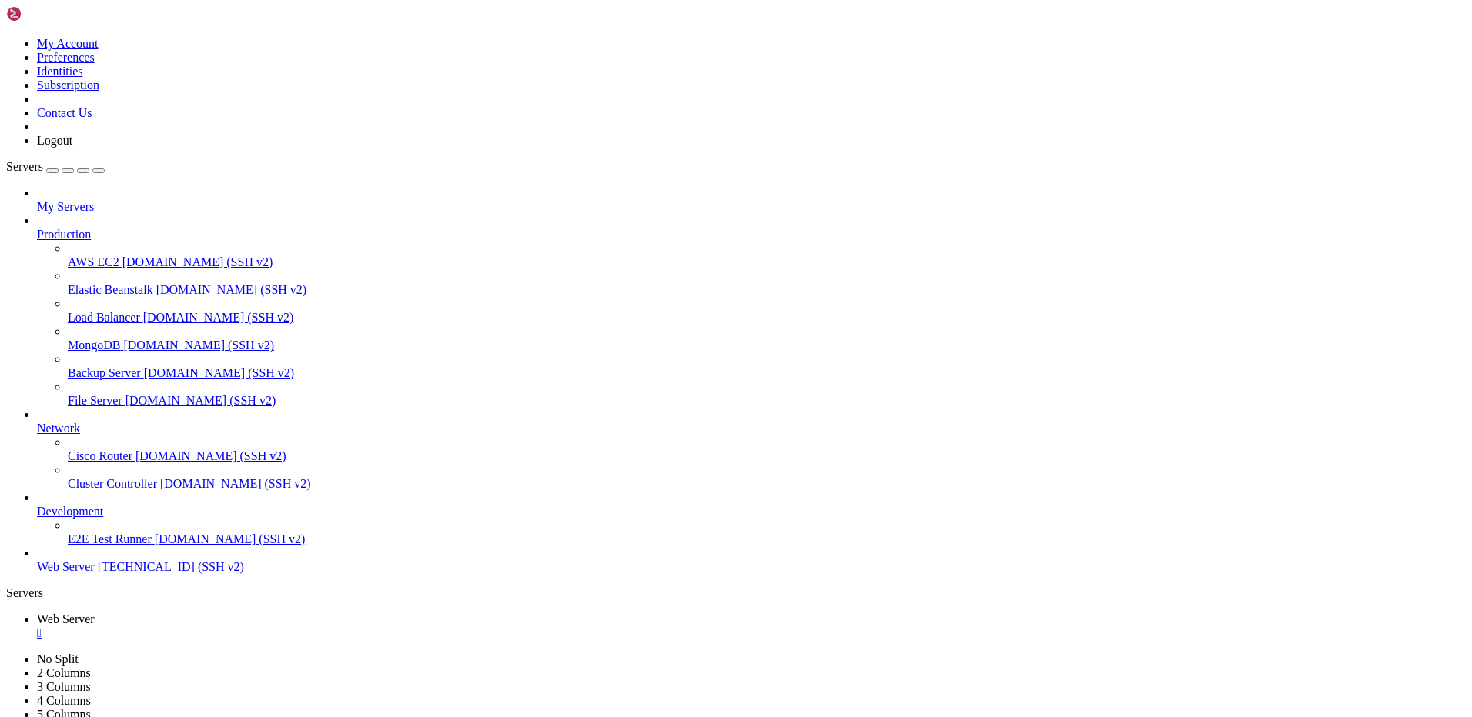
drag, startPoint x: 72, startPoint y: 962, endPoint x: 102, endPoint y: 961, distance: 29.3
copy x-row "china"
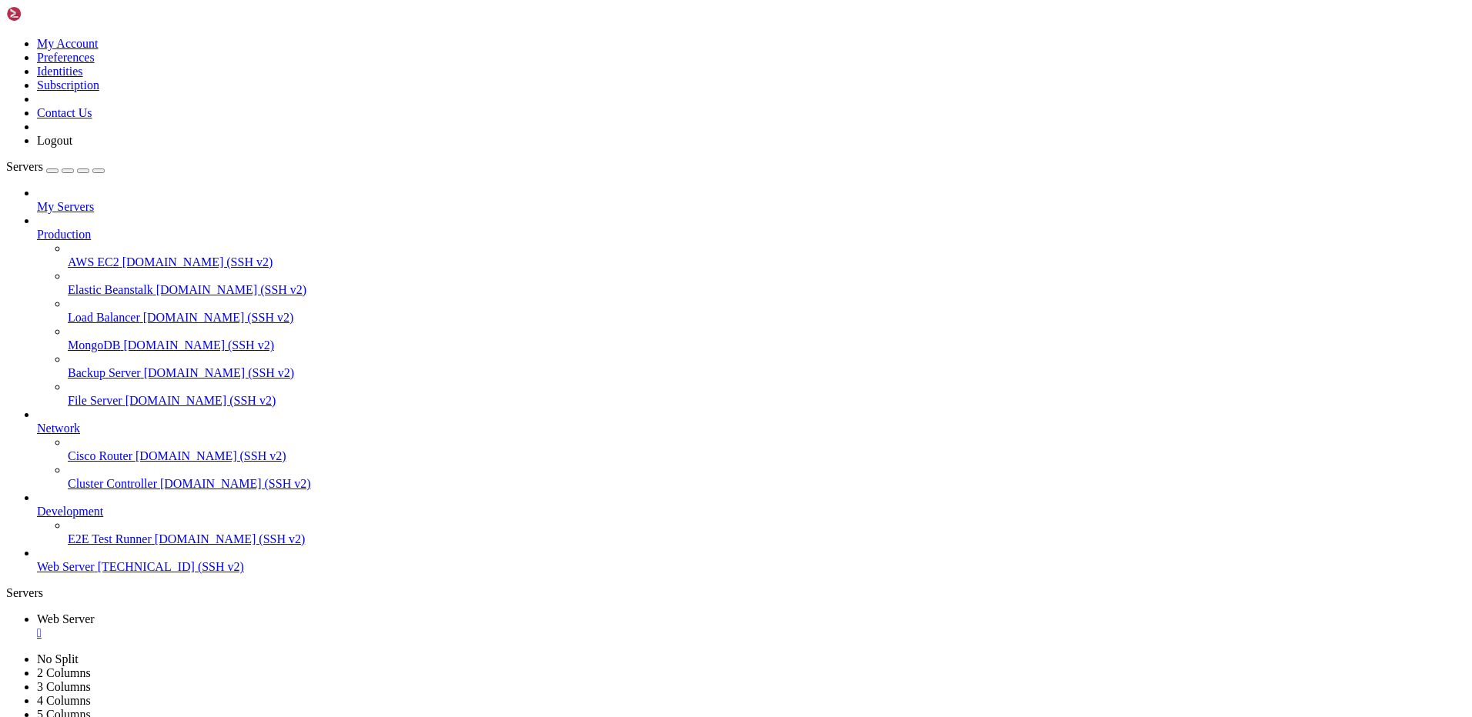
scroll to position [1439578, 0]
